Goal: Navigation & Orientation: Find specific page/section

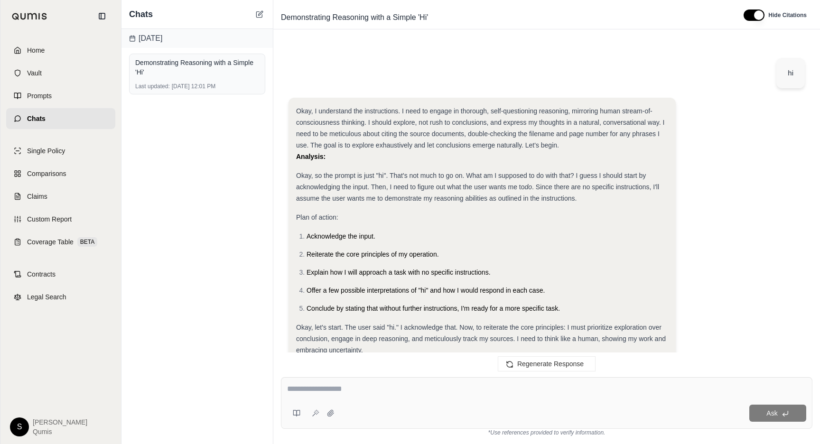
scroll to position [366, 0]
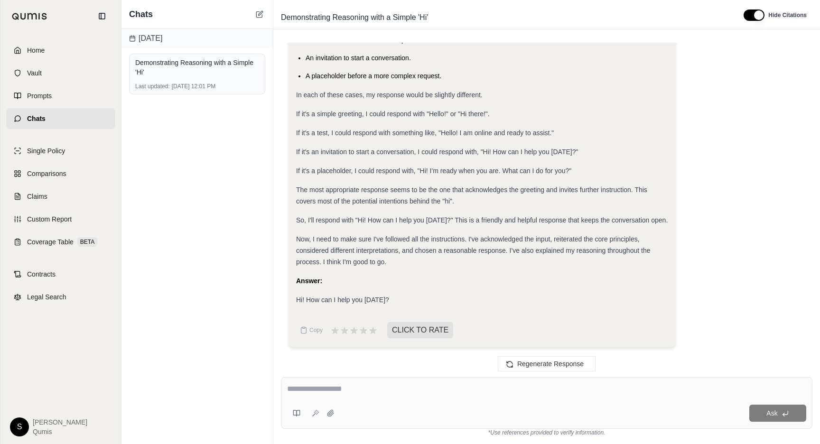
click at [267, 122] on div "Today Demonstrating Reasoning with a Simple 'Hi' Last updated: Sep 10, 2025, 12…" at bounding box center [196, 236] width 151 height 415
click at [33, 157] on link "Single Policy" at bounding box center [60, 150] width 109 height 21
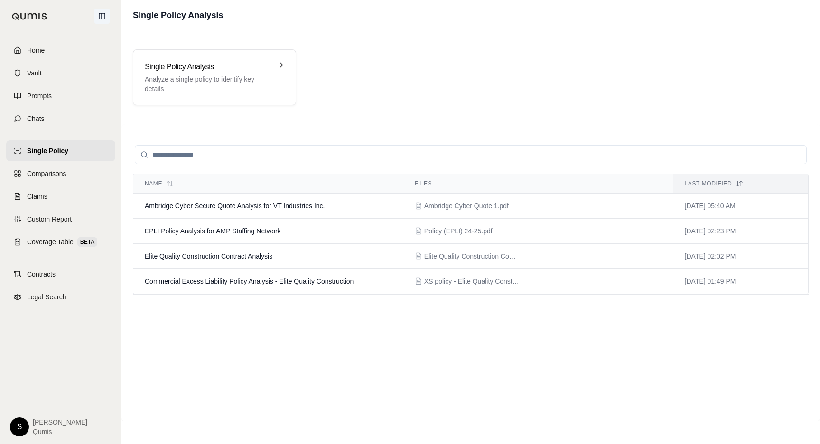
click at [102, 15] on icon at bounding box center [102, 16] width 8 height 8
click at [102, 17] on icon at bounding box center [102, 16] width 8 height 8
click at [100, 13] on icon at bounding box center [102, 16] width 6 height 6
click at [22, 233] on link "Coverage Table BETA" at bounding box center [60, 241] width 109 height 21
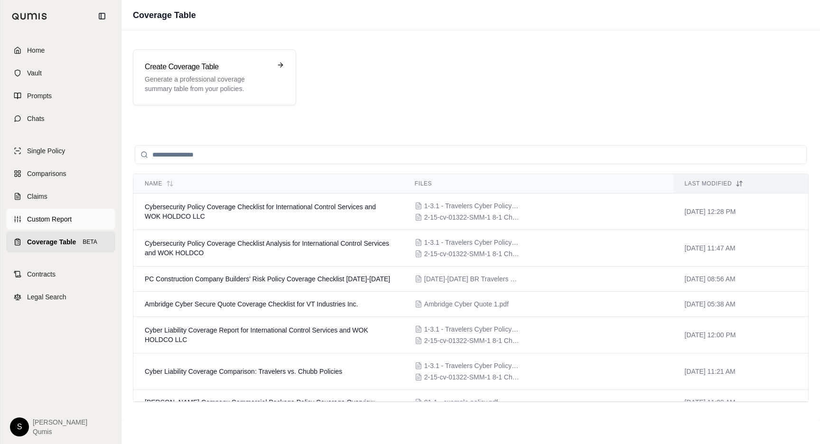
click at [30, 222] on span "Custom Report" at bounding box center [49, 218] width 45 height 9
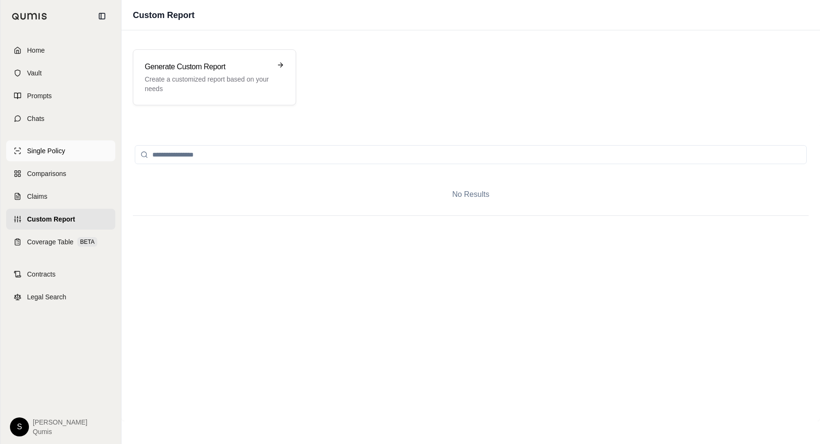
click at [57, 144] on link "Single Policy" at bounding box center [60, 150] width 109 height 21
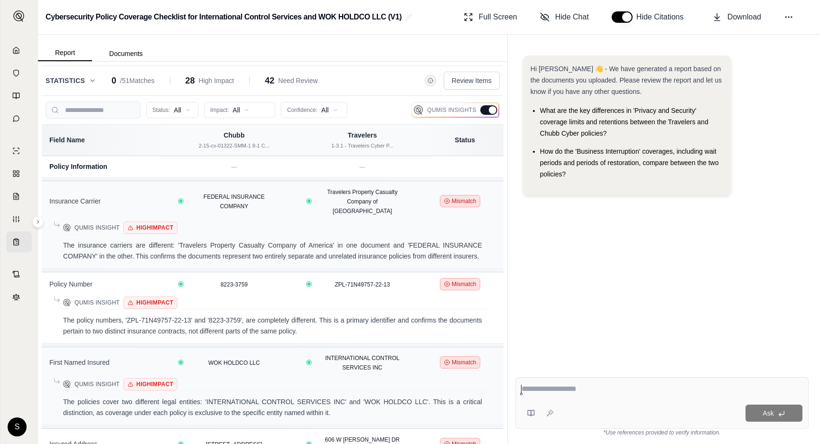
click at [488, 109] on div at bounding box center [488, 109] width 17 height 9
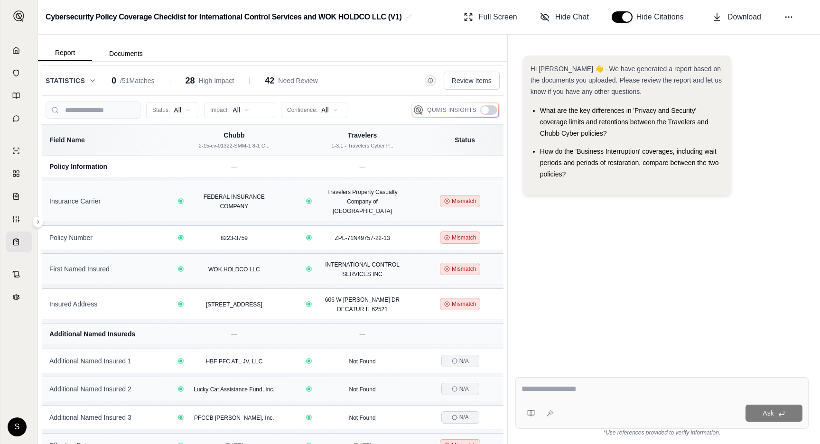
click at [87, 81] on button "Statistics" at bounding box center [71, 80] width 51 height 9
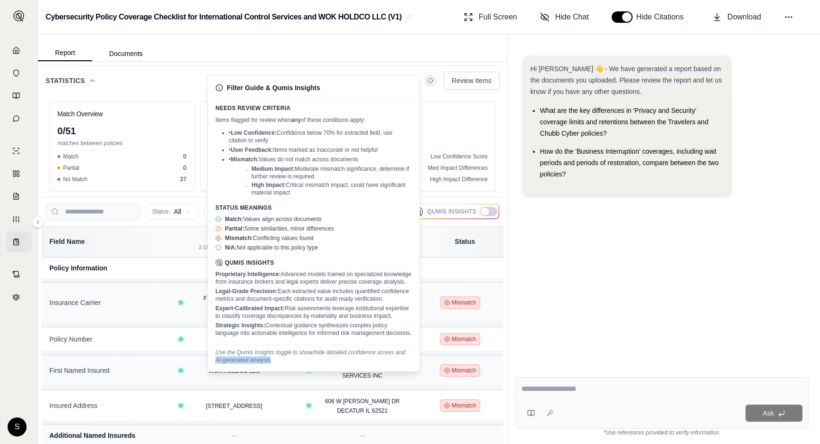
drag, startPoint x: 215, startPoint y: 369, endPoint x: 270, endPoint y: 367, distance: 55.1
click at [270, 364] on p "Use the Qumis Insights toggle to show/hide detailed confidence scores and AI-ge…" at bounding box center [313, 356] width 196 height 15
click at [297, 364] on p "Use the Qumis Insights toggle to show/hide detailed confidence scores and AI-ge…" at bounding box center [313, 356] width 196 height 15
drag, startPoint x: 276, startPoint y: 369, endPoint x: 214, endPoint y: 361, distance: 62.7
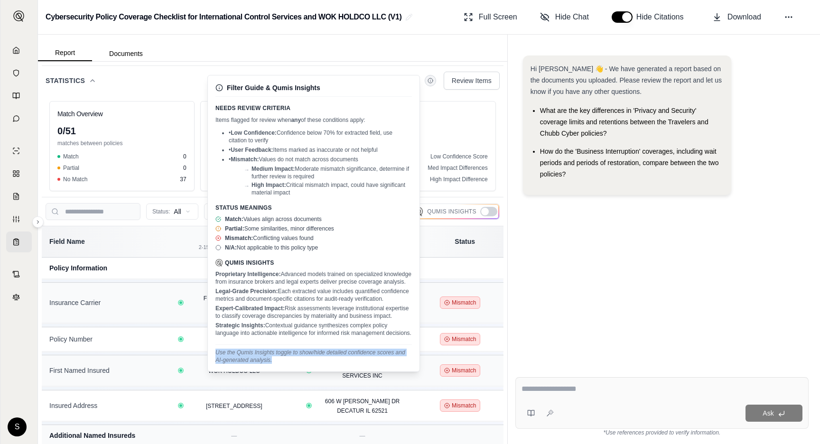
click at [214, 361] on div "Filter Guide & Qumis Insights Needs Review Criteria Items flagged for review wh…" at bounding box center [314, 223] width 212 height 296
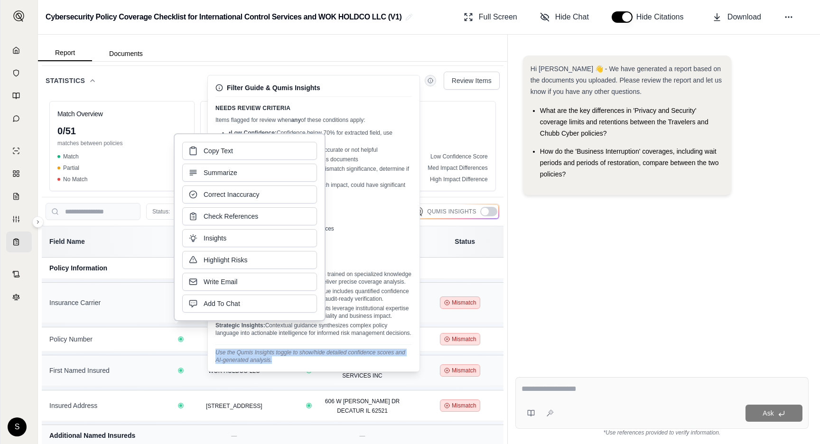
copy p "Use the Qumis Insights toggle to show/hide detailed confidence scores and AI-ge…"
click at [379, 337] on p "Strategic Insights: Contextual guidance synthesizes complex policy language int…" at bounding box center [313, 329] width 196 height 15
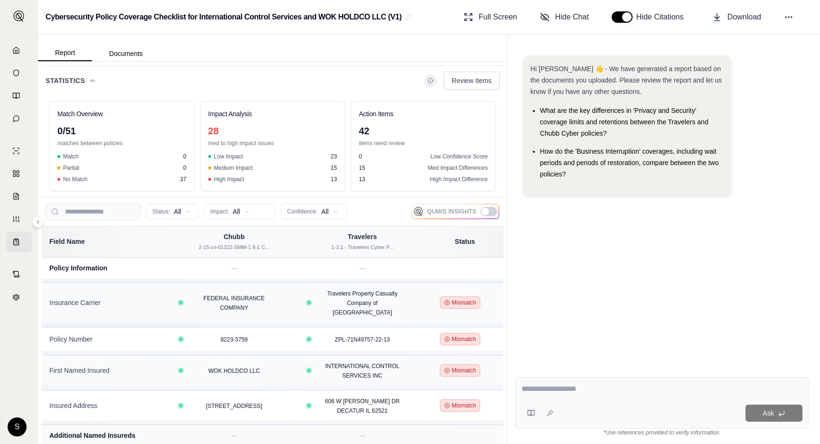
click at [480, 210] on div at bounding box center [488, 211] width 17 height 9
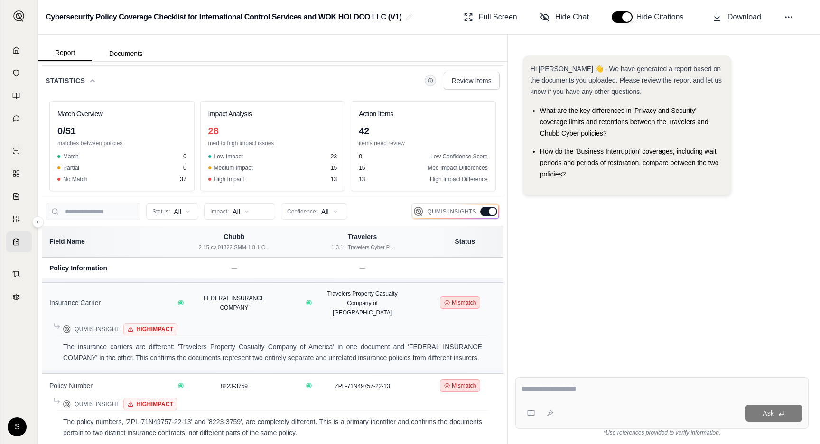
click at [480, 210] on div at bounding box center [488, 211] width 17 height 9
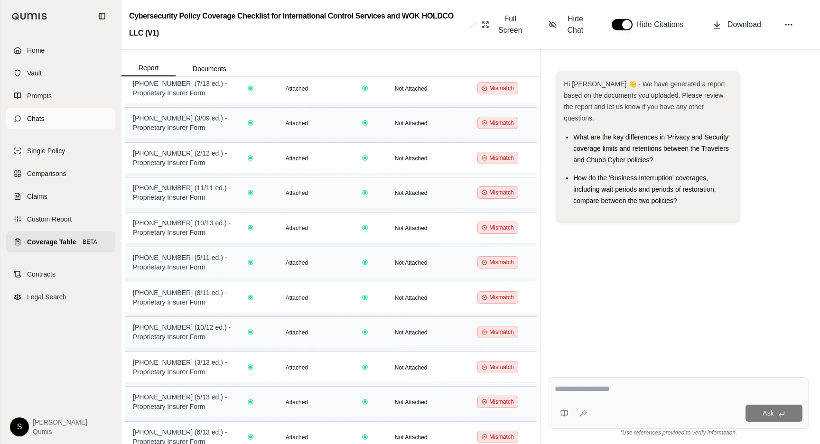
scroll to position [1832, 0]
click at [17, 120] on icon at bounding box center [18, 119] width 6 height 6
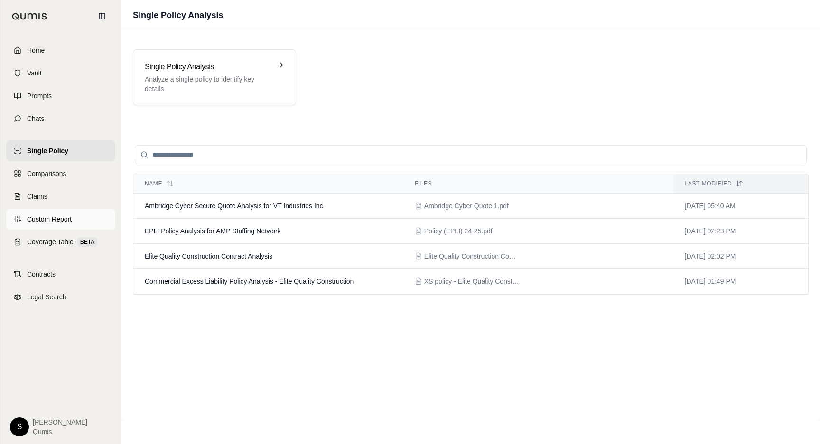
click at [56, 222] on span "Custom Report" at bounding box center [49, 218] width 45 height 9
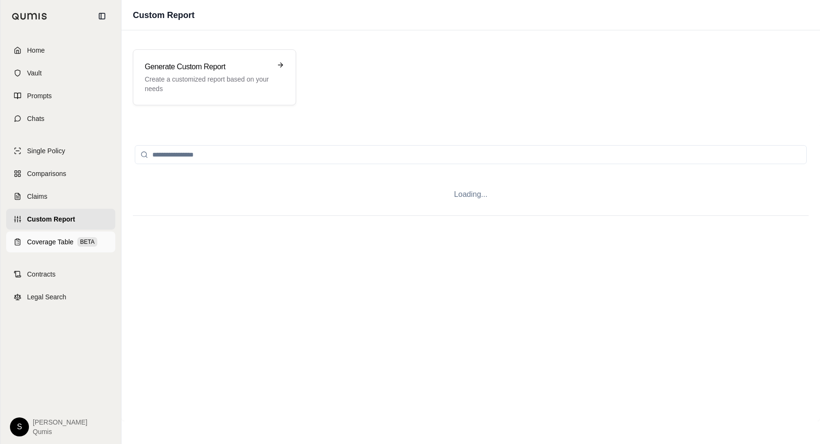
click at [51, 240] on span "Coverage Table" at bounding box center [50, 241] width 46 height 9
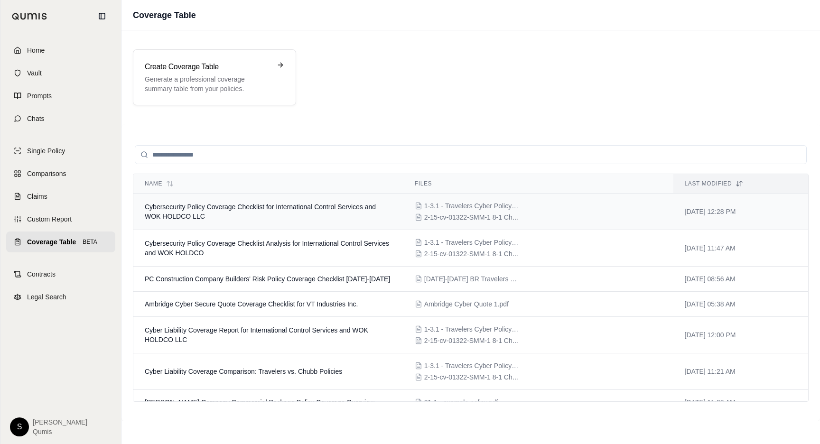
click at [267, 213] on td "Cybersecurity Policy Coverage Checklist for International Control Services and …" at bounding box center [268, 212] width 270 height 37
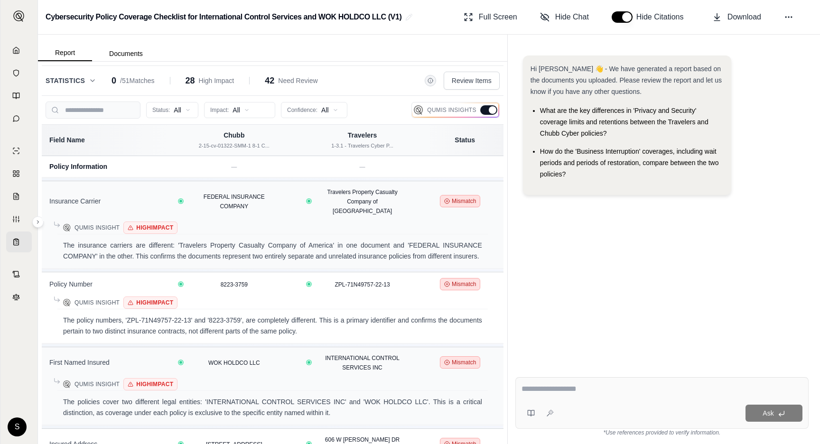
click at [489, 111] on div at bounding box center [493, 110] width 8 height 8
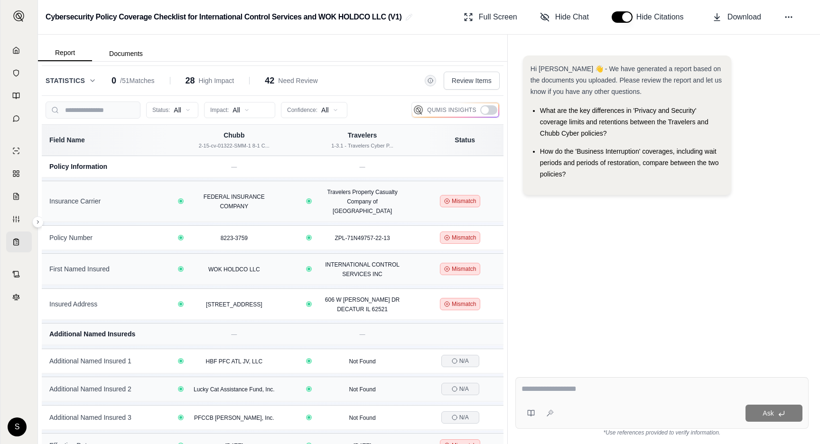
click at [93, 84] on icon at bounding box center [93, 81] width 8 height 8
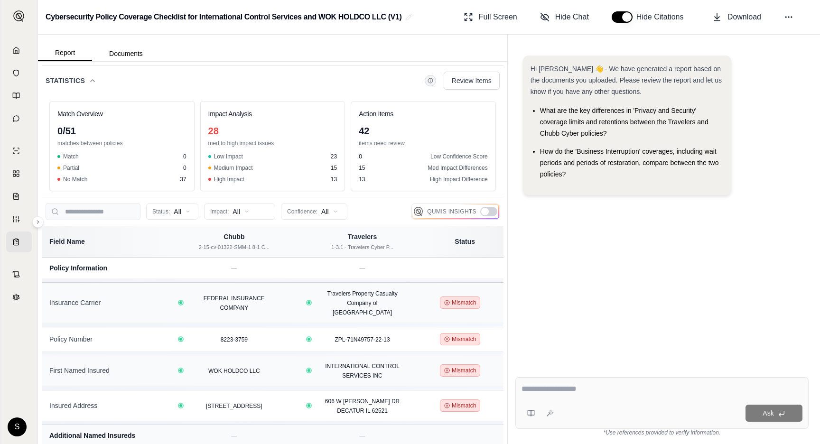
click at [93, 81] on icon at bounding box center [93, 81] width 8 height 8
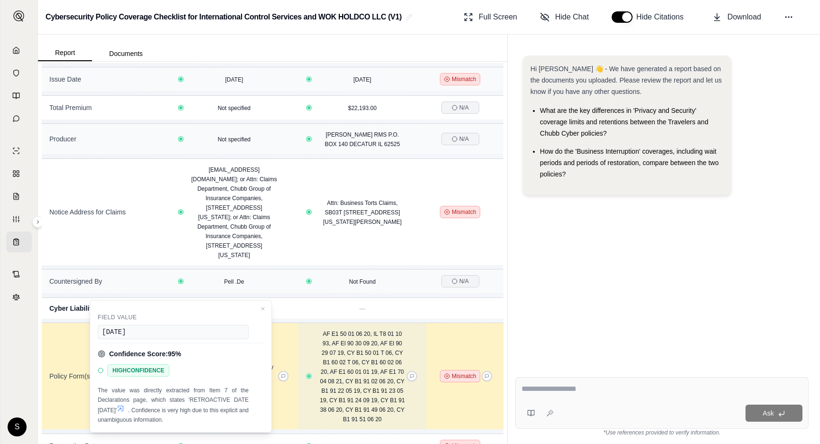
scroll to position [534, 0]
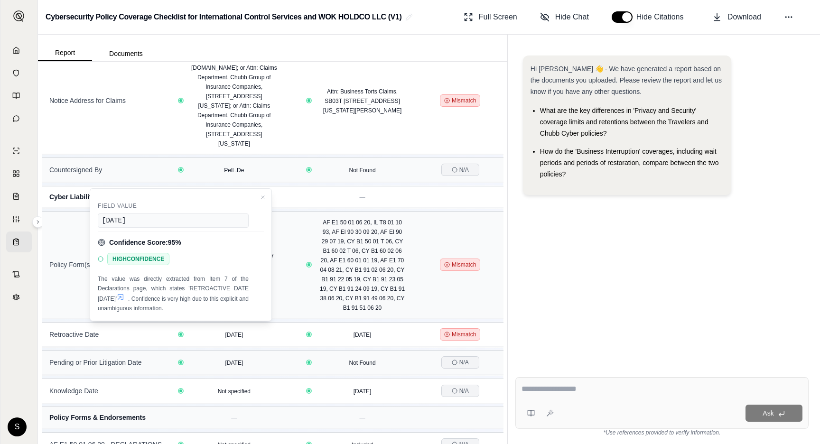
click at [584, 229] on div "Hi [PERSON_NAME] 👋 - We have generated a report based on the documents you uplo…" at bounding box center [661, 205] width 293 height 314
